Goal: Task Accomplishment & Management: Use online tool/utility

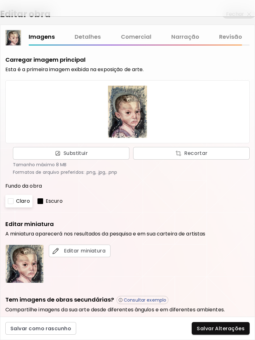
click at [92, 37] on link "Detalhes" at bounding box center [88, 36] width 26 height 9
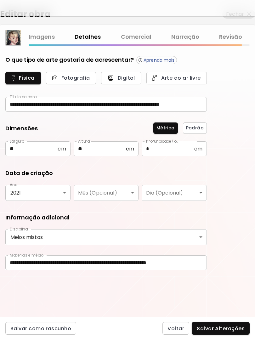
click at [190, 37] on link "Narração" at bounding box center [185, 36] width 28 height 9
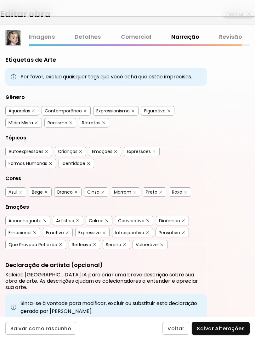
click at [47, 38] on link "Imagens" at bounding box center [42, 36] width 26 height 9
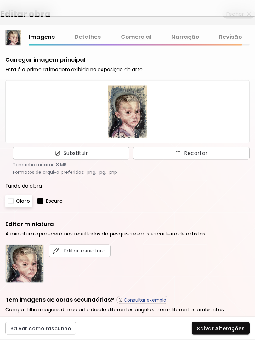
scroll to position [16, 0]
click at [238, 40] on link "Revisão" at bounding box center [230, 36] width 23 height 9
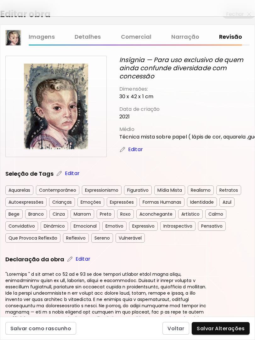
click at [160, 64] on icon "Insígnia — Para uso exclusivo de quem ainda confunde diversidade com concessão" at bounding box center [181, 67] width 124 height 25
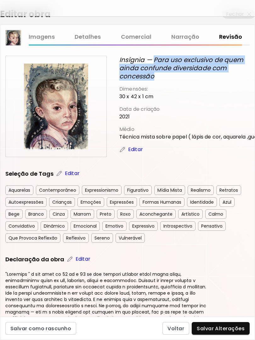
copy icon "Para uso exclusivo de quem ainda confunde diversidade com concessão"
